Goal: Transaction & Acquisition: Purchase product/service

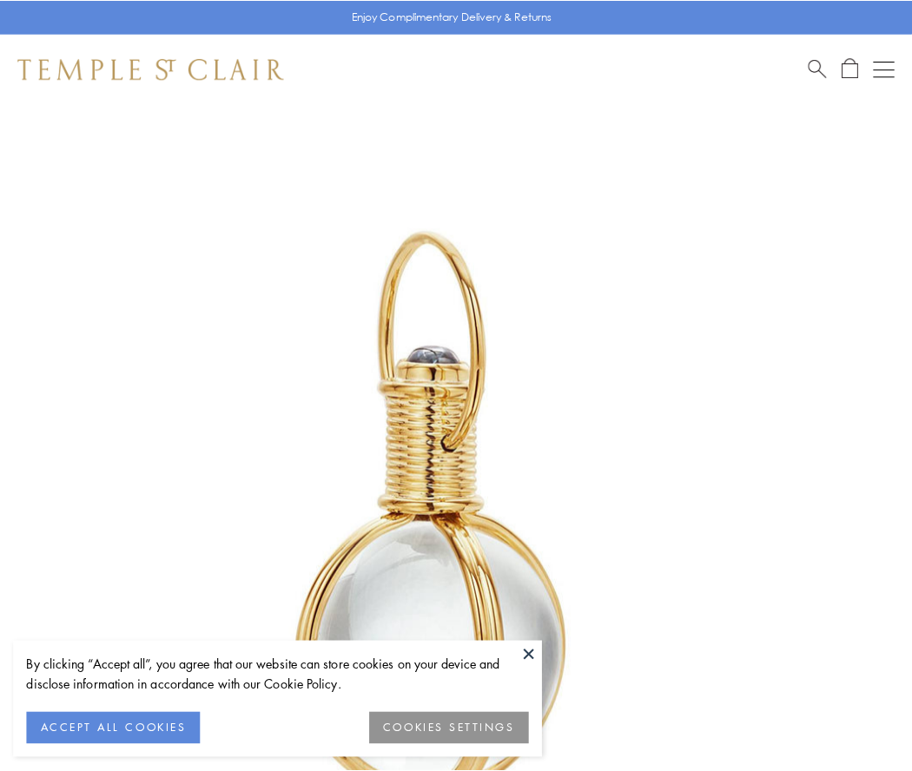
scroll to position [453, 0]
